Goal: Task Accomplishment & Management: Manage account settings

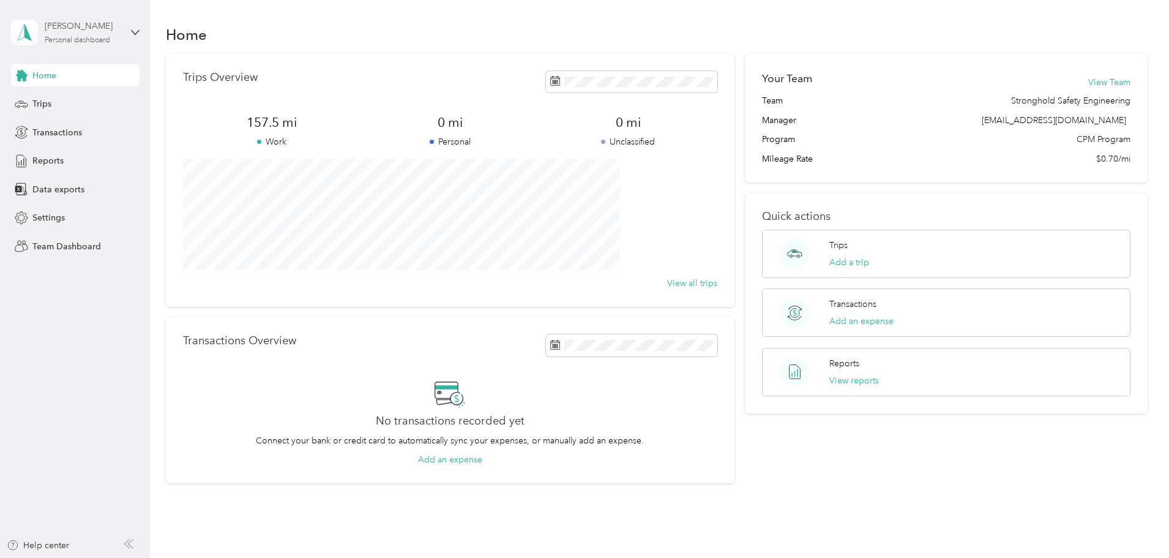
click at [61, 38] on div "Personal dashboard" at bounding box center [77, 40] width 65 height 7
click at [72, 101] on div "Team dashboard" at bounding box center [54, 100] width 65 height 13
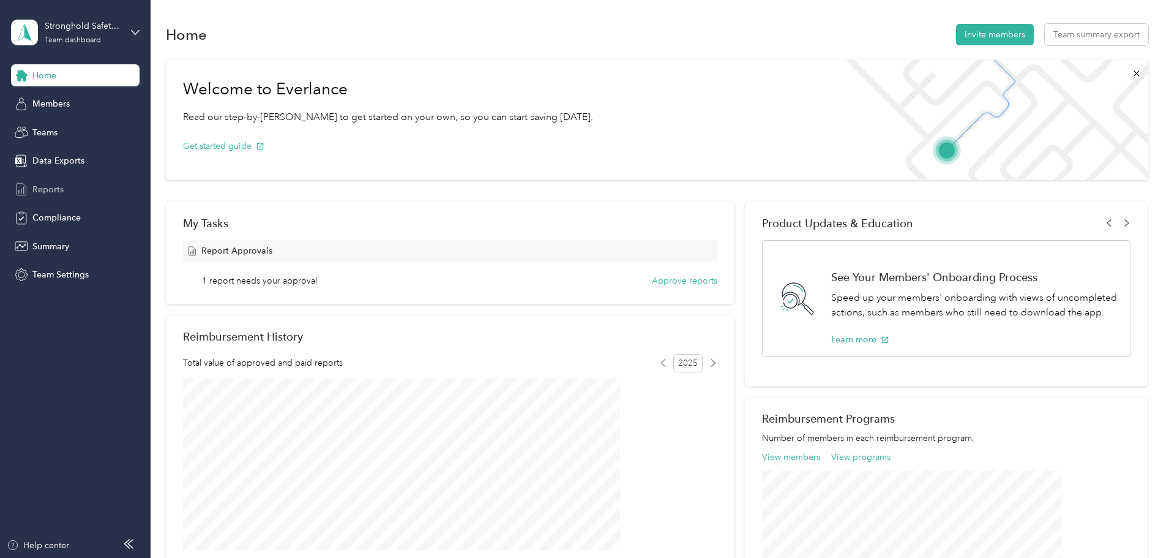
click at [46, 185] on span "Reports" at bounding box center [47, 189] width 31 height 13
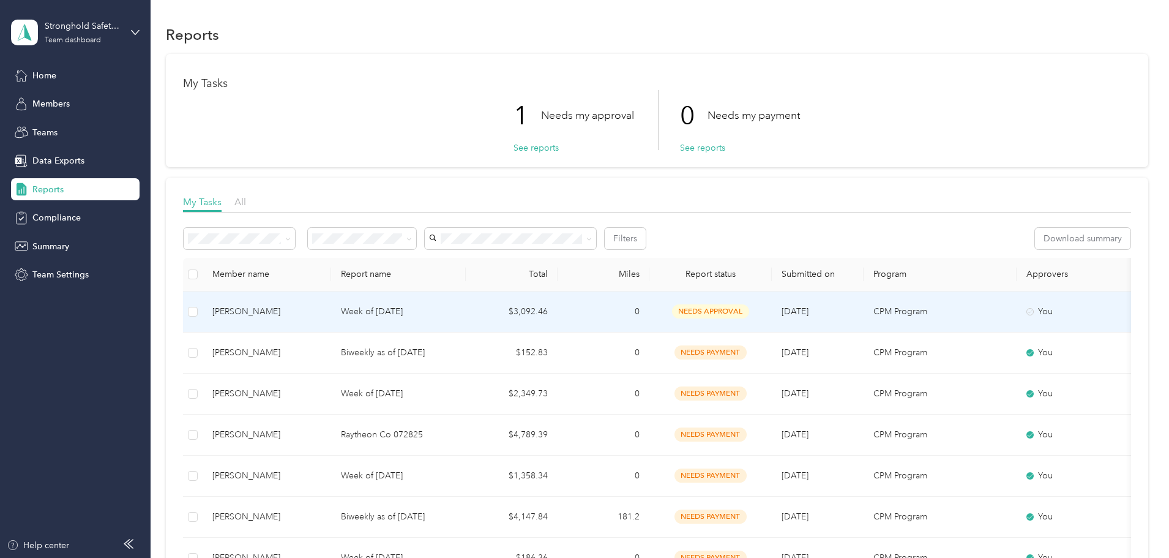
click at [551, 308] on td "$3,092.46" at bounding box center [512, 311] width 92 height 41
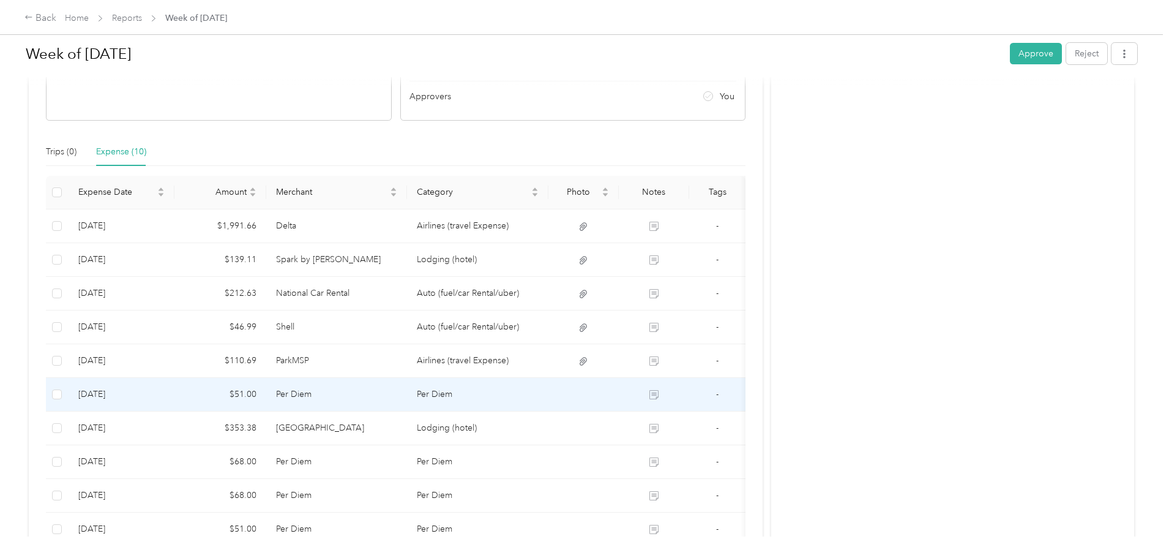
scroll to position [213, 0]
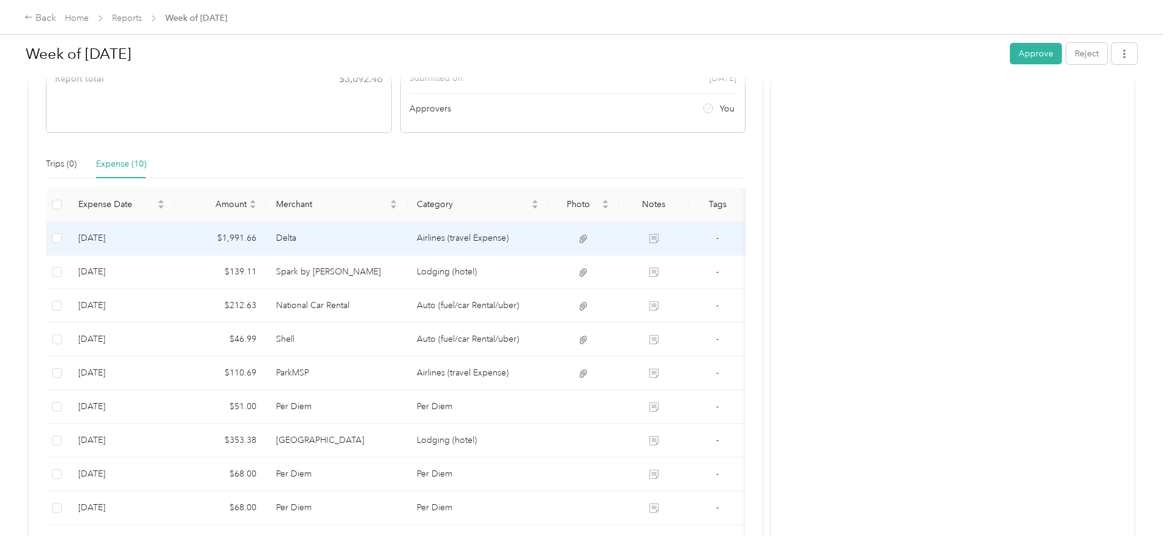
click at [490, 231] on td "Airlines (travel Expense)" at bounding box center [477, 239] width 141 height 34
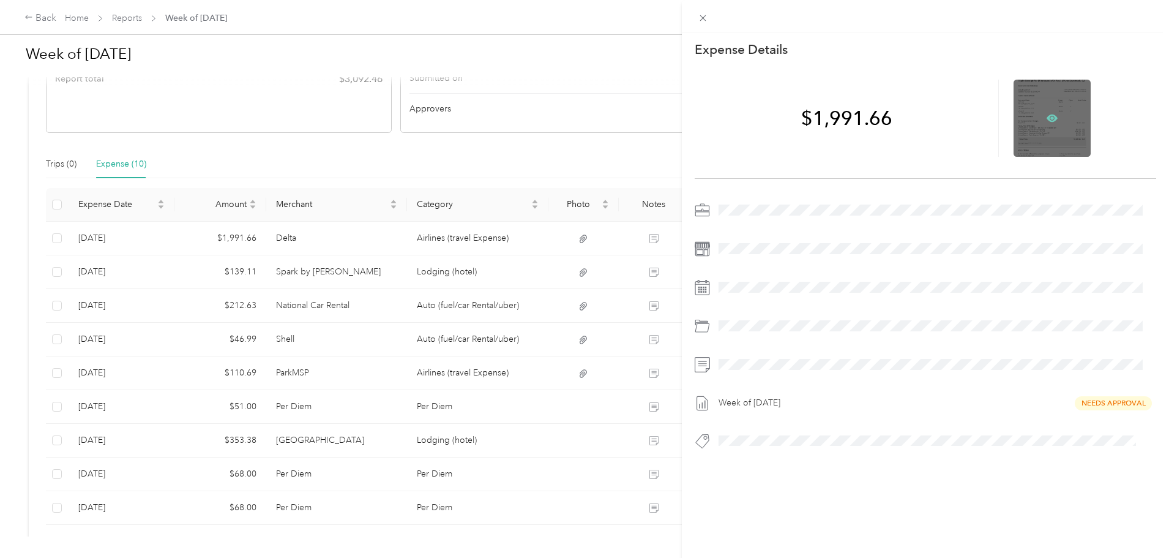
click at [1047, 116] on icon at bounding box center [1052, 117] width 11 height 7
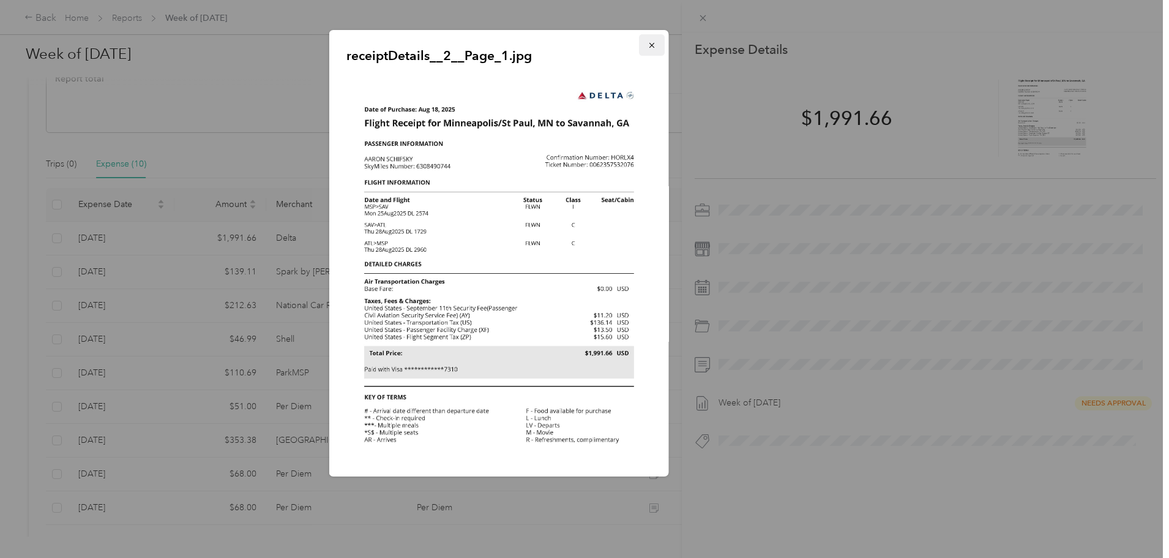
click at [648, 48] on icon "button" at bounding box center [652, 45] width 9 height 9
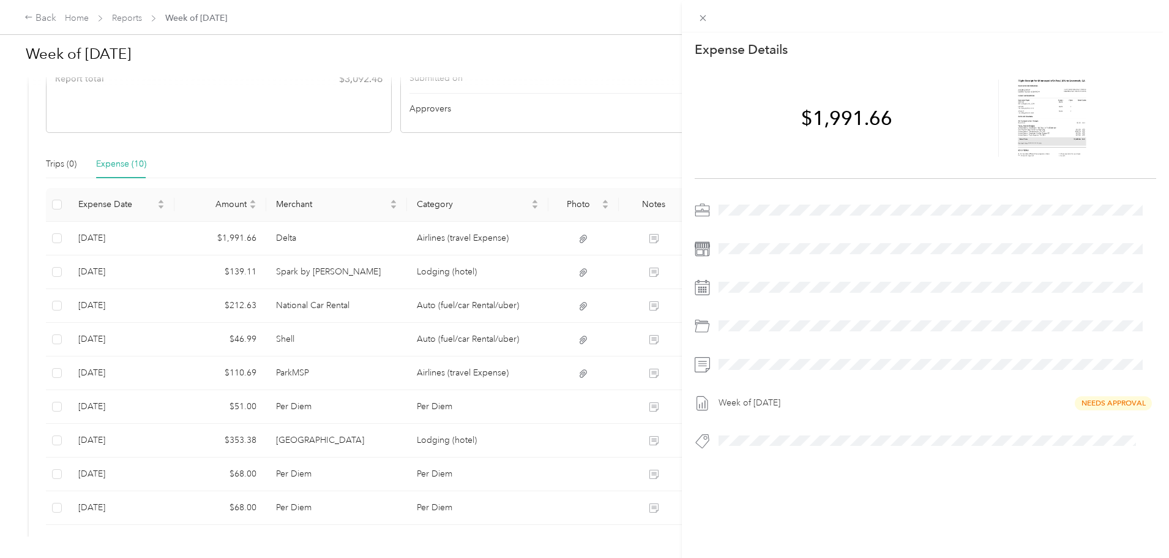
click at [65, 179] on div "This expense cannot be edited because it is either under review, approved, or p…" at bounding box center [584, 279] width 1169 height 558
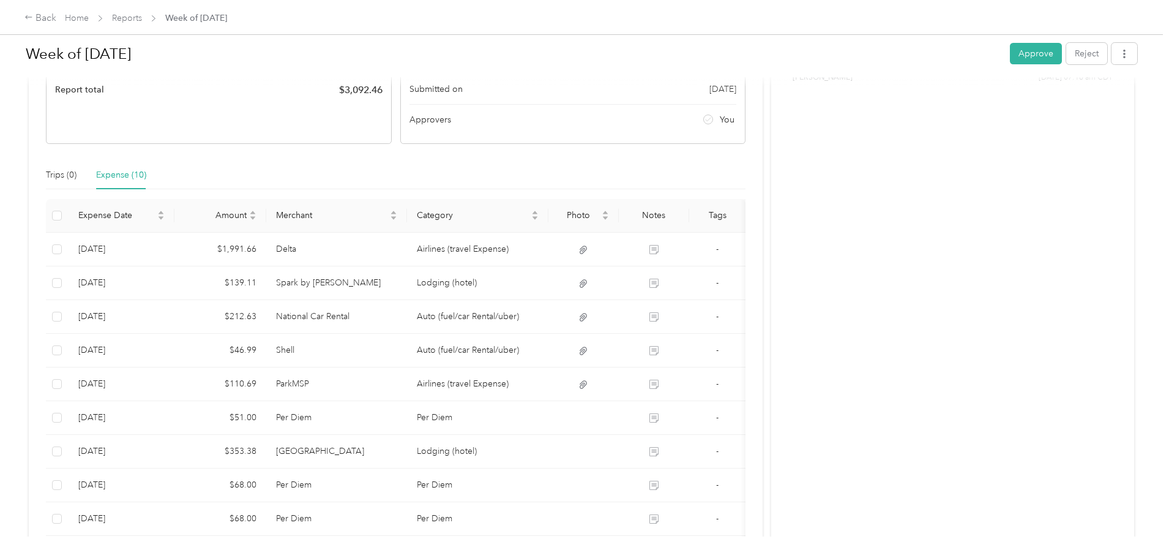
scroll to position [0, 0]
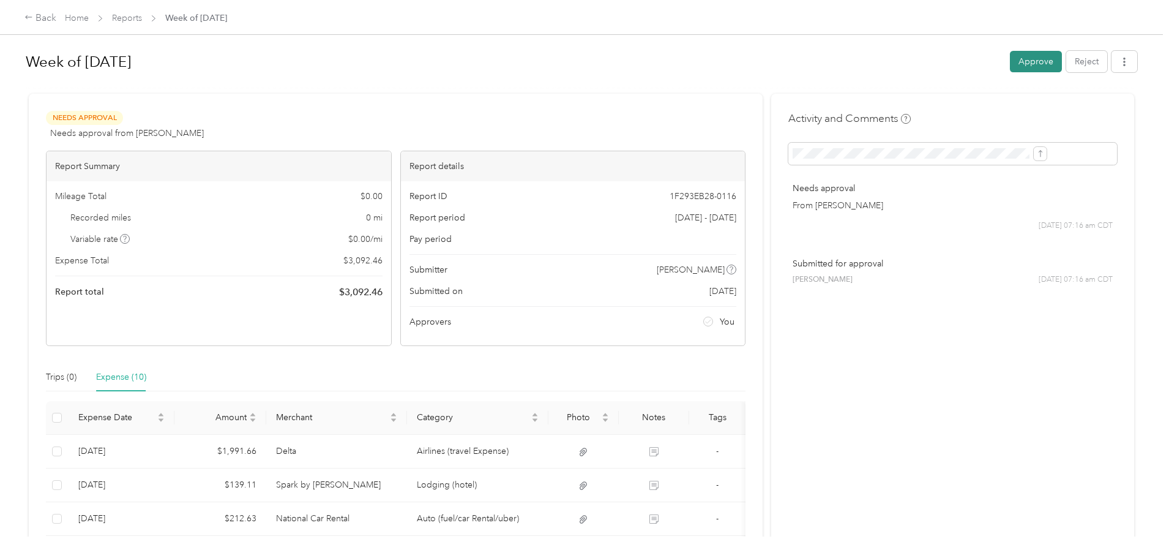
click at [1010, 57] on button "Approve" at bounding box center [1036, 61] width 52 height 21
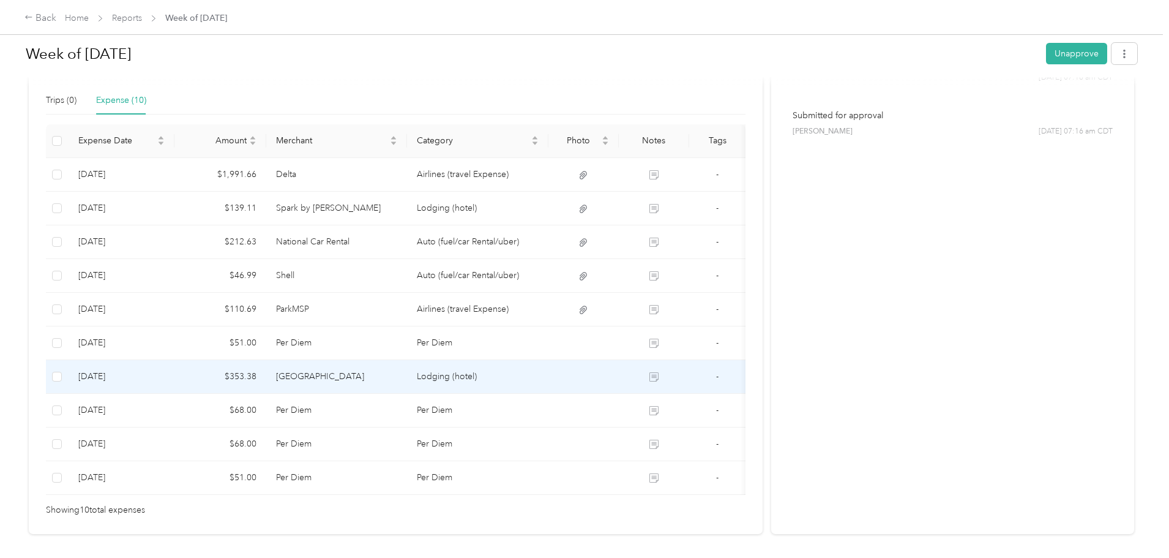
scroll to position [306, 0]
